Goal: Task Accomplishment & Management: Manage account settings

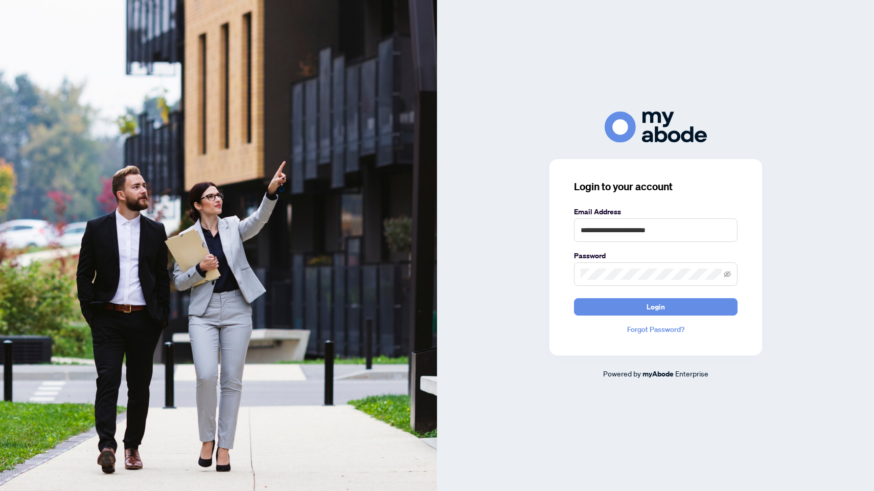
type input "**********"
click at [655, 306] on button "Login" at bounding box center [656, 306] width 164 height 17
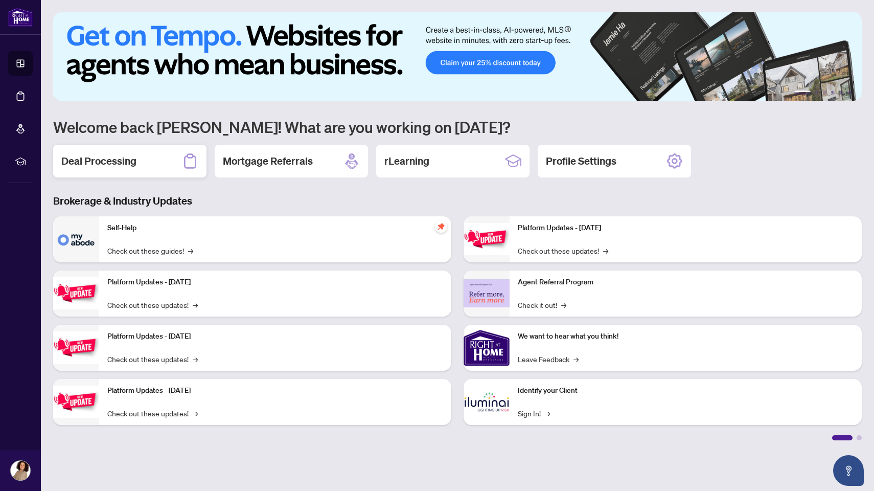
click at [142, 167] on div "Deal Processing" at bounding box center [129, 161] width 153 height 33
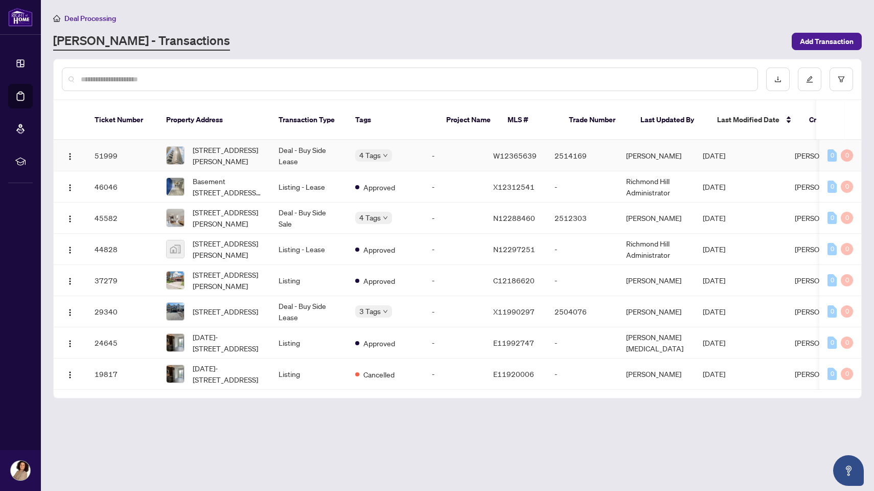
click at [416, 149] on div "4 Tags" at bounding box center [385, 155] width 60 height 12
click at [262, 147] on td "[STREET_ADDRESS][PERSON_NAME]" at bounding box center [214, 155] width 112 height 31
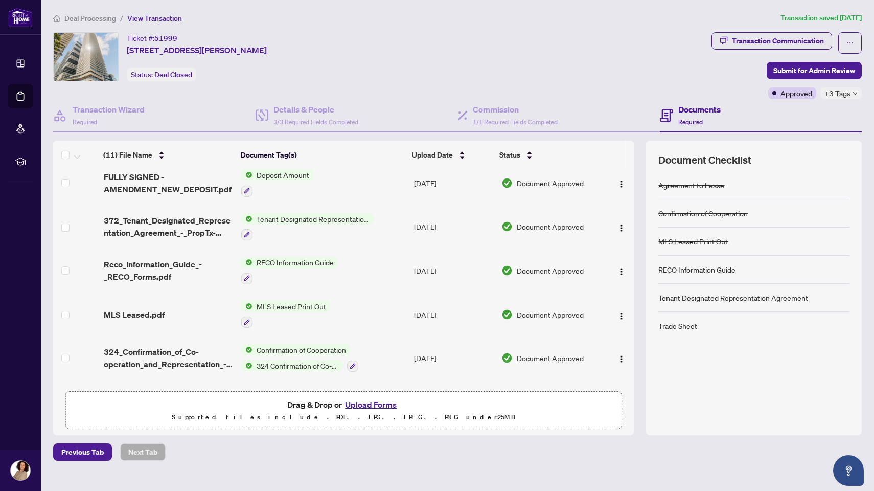
scroll to position [265, 0]
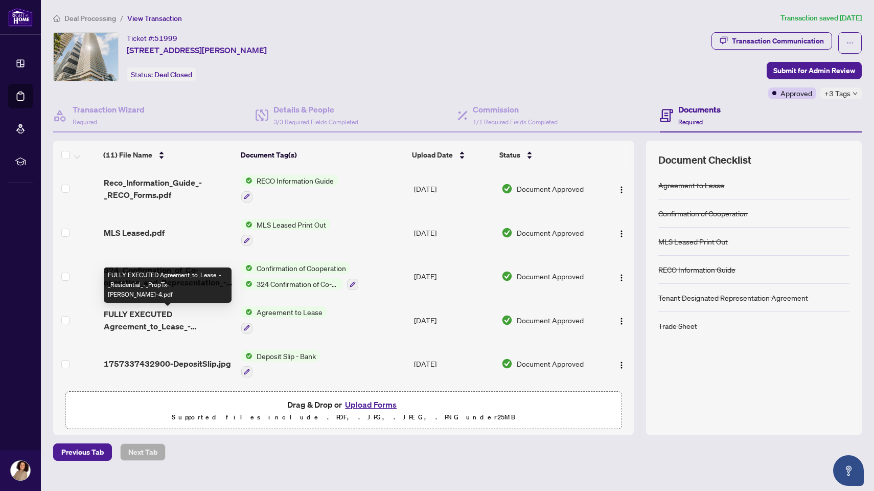
click at [133, 323] on span "FULLY EXECUTED Agreement_to_Lease_-_Residential_-_PropTx-[PERSON_NAME]-4.pdf" at bounding box center [169, 320] width 130 height 25
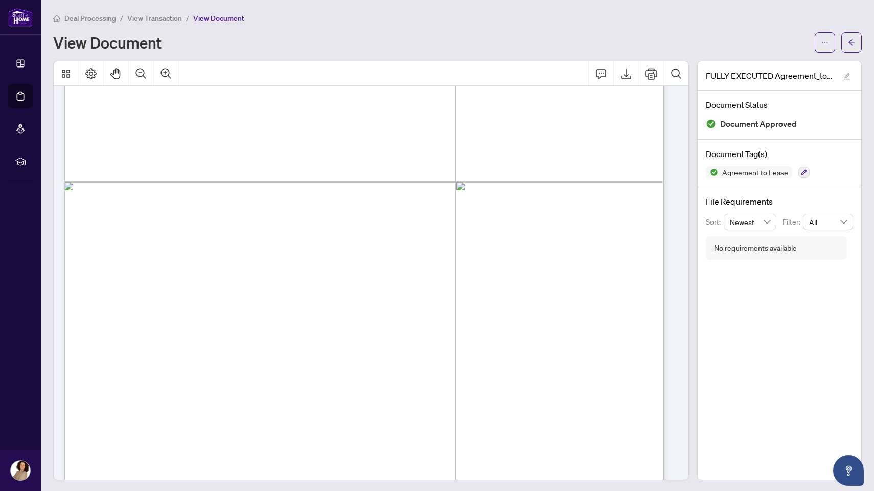
scroll to position [2711, 0]
